Goal: Information Seeking & Learning: Learn about a topic

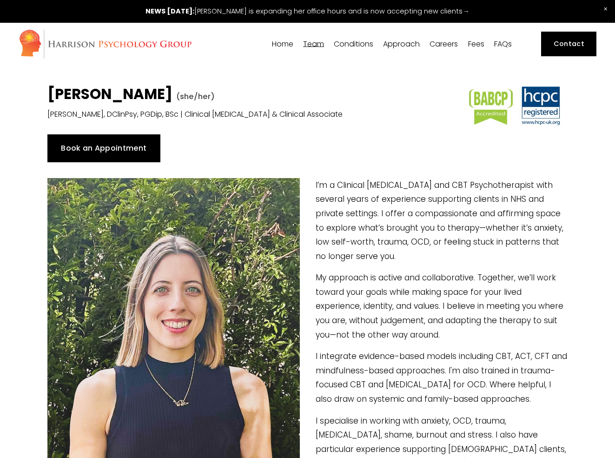
click at [473, 44] on link "Fees" at bounding box center [476, 44] width 16 height 9
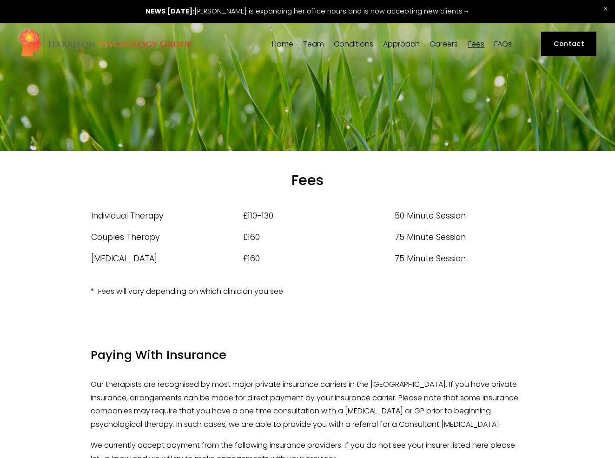
click at [316, 40] on span "Team" at bounding box center [313, 43] width 21 height 7
click at [0, 0] on span "Our Team" at bounding box center [0, 0] width 0 height 0
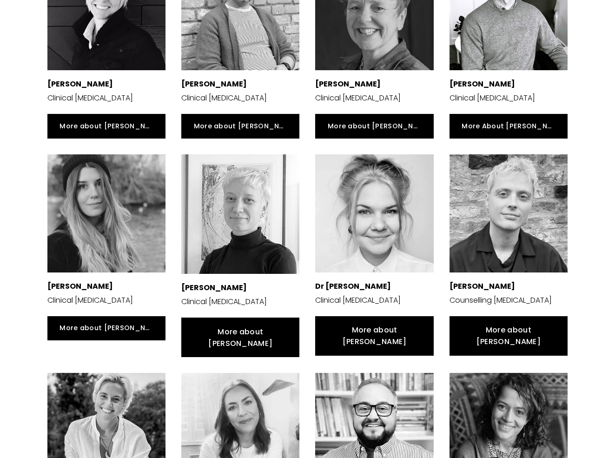
scroll to position [291, 0]
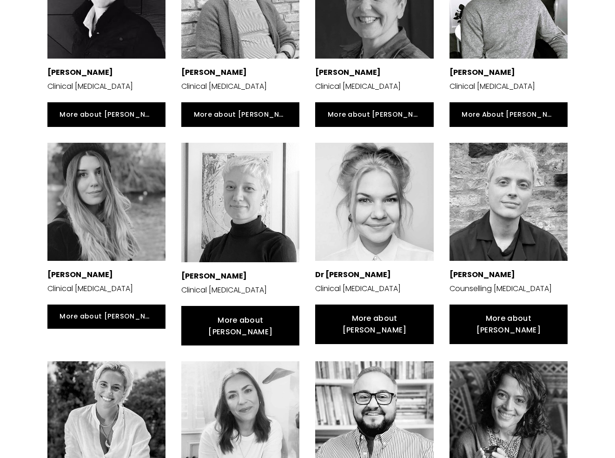
click at [94, 209] on div at bounding box center [106, 202] width 118 height 118
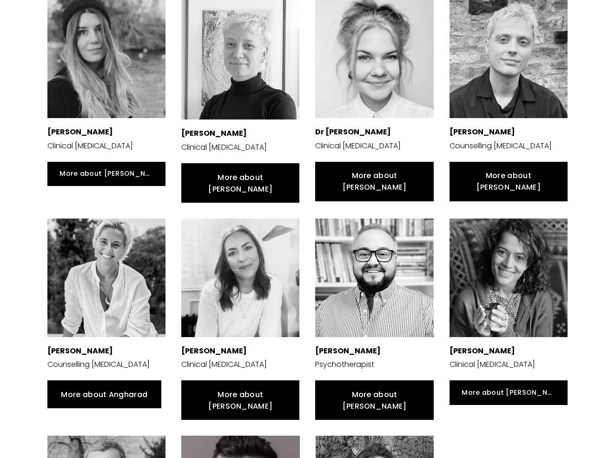
scroll to position [438, 0]
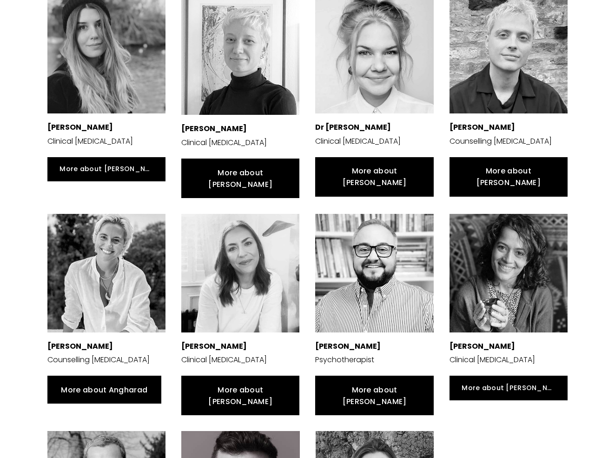
click at [112, 249] on div at bounding box center [106, 273] width 118 height 118
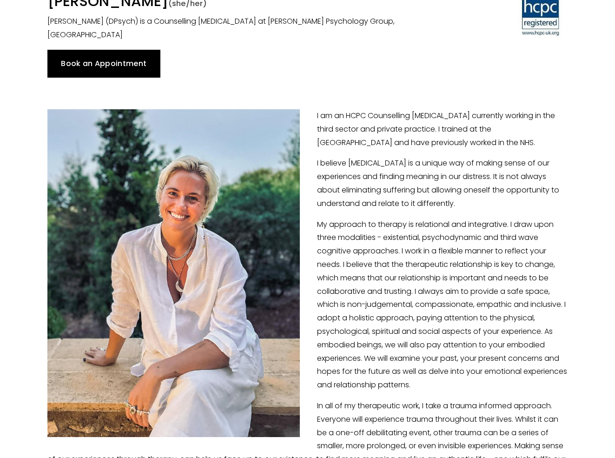
scroll to position [102, 0]
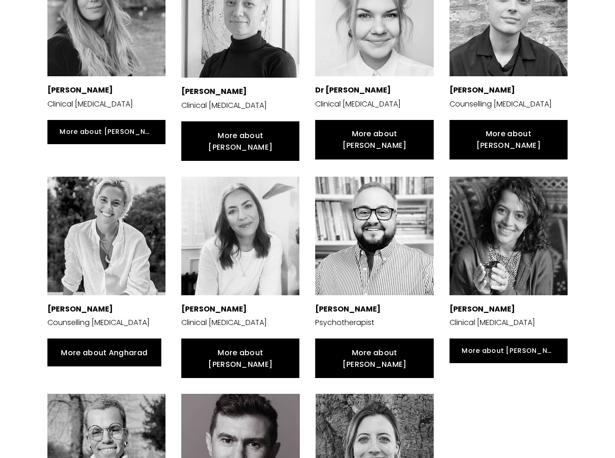
scroll to position [476, 0]
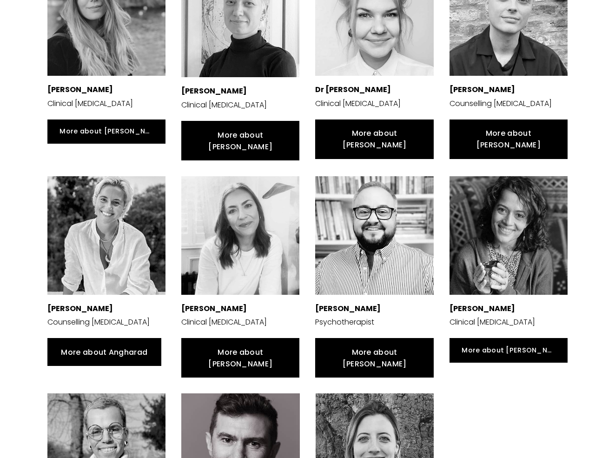
click at [517, 205] on div at bounding box center [509, 235] width 118 height 118
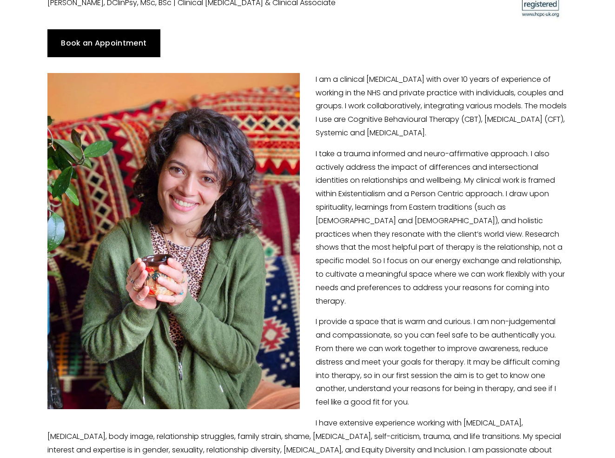
scroll to position [124, 0]
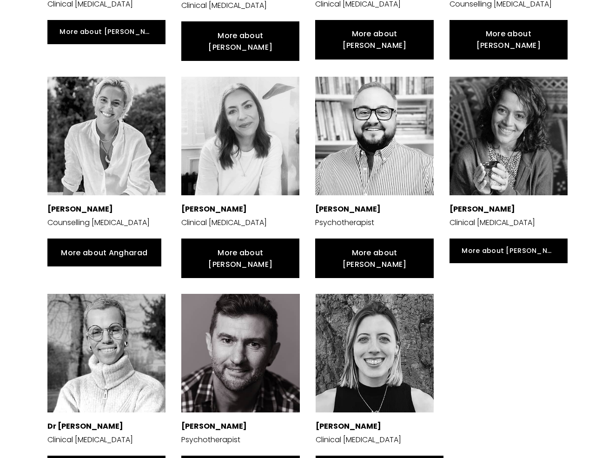
scroll to position [577, 0]
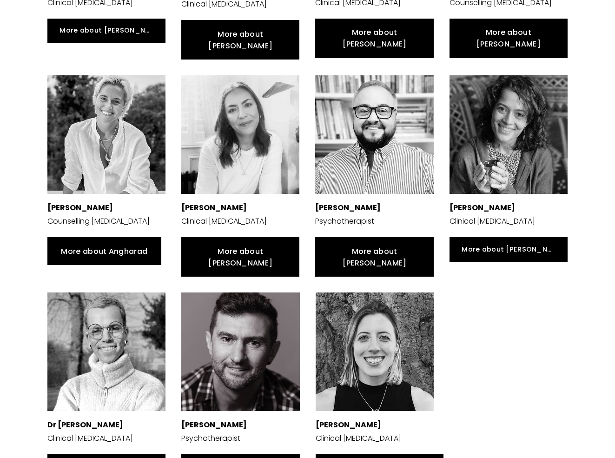
click at [390, 331] on div at bounding box center [375, 352] width 118 height 118
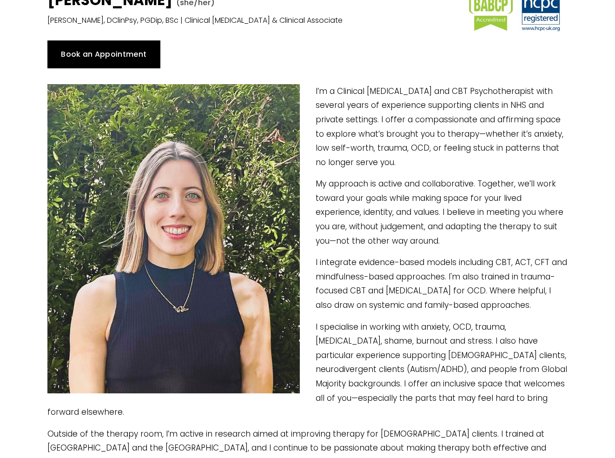
scroll to position [73, 0]
